Goal: Task Accomplishment & Management: Manage account settings

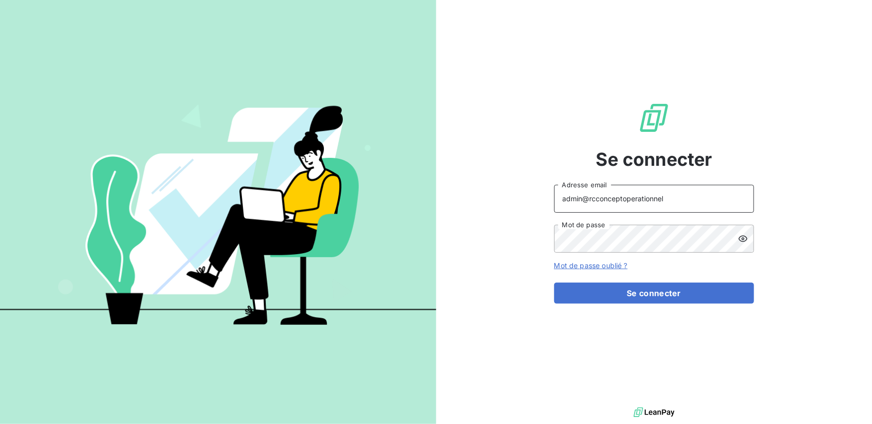
drag, startPoint x: 659, startPoint y: 197, endPoint x: 590, endPoint y: 202, distance: 69.6
click at [590, 202] on input "admin@rcconceptoperationnel" at bounding box center [654, 199] width 200 height 28
type input "admin@adsgroupsecuritygc"
click at [554, 283] on button "Se connecter" at bounding box center [654, 293] width 200 height 21
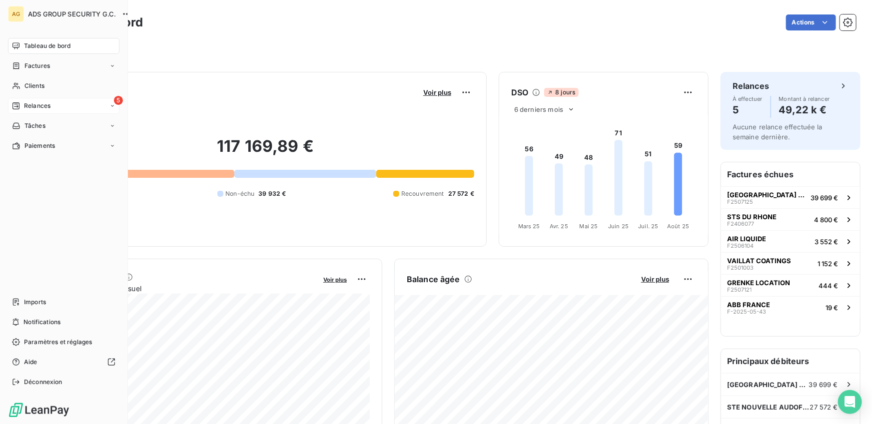
click at [62, 110] on div "5 Relances" at bounding box center [63, 106] width 111 height 16
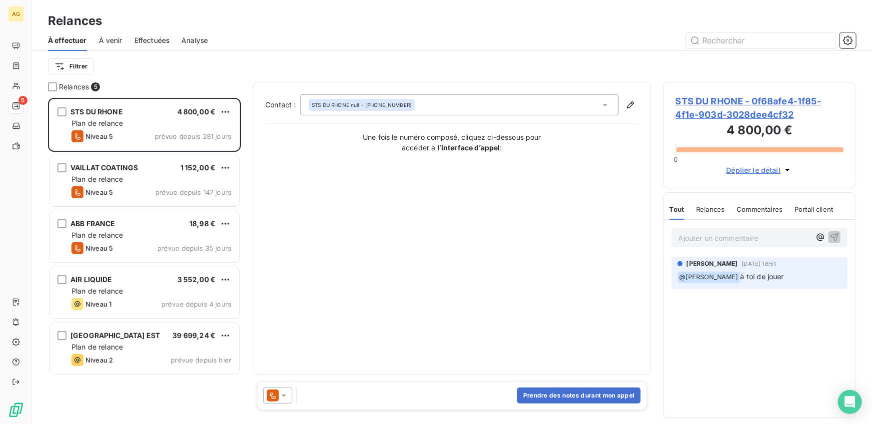
click at [149, 40] on span "Effectuées" at bounding box center [151, 40] width 35 height 10
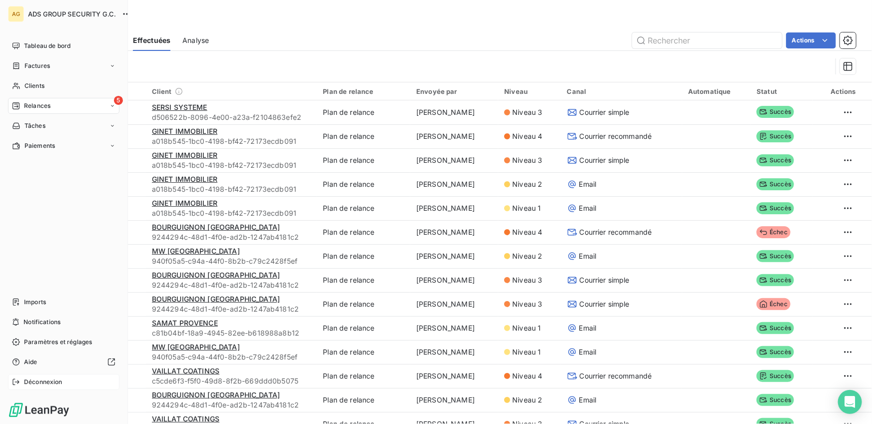
click at [24, 385] on span "Déconnexion" at bounding box center [43, 382] width 38 height 9
